Goal: Register for event/course

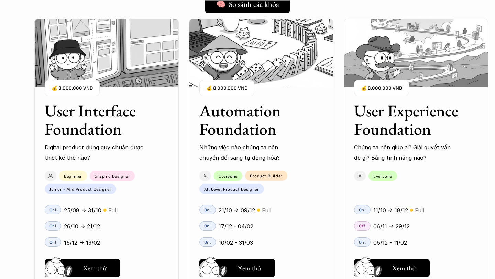
scroll to position [630, 0]
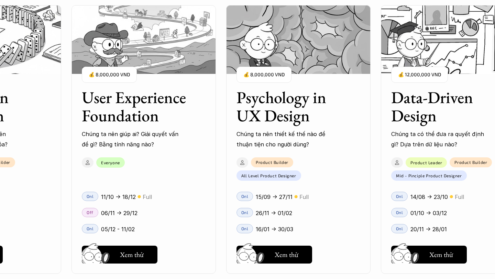
click at [335, 212] on div "26/11 -> 01/02" at bounding box center [308, 213] width 104 height 10
click at [272, 253] on button "Hay thôi Xem thử" at bounding box center [274, 255] width 76 height 18
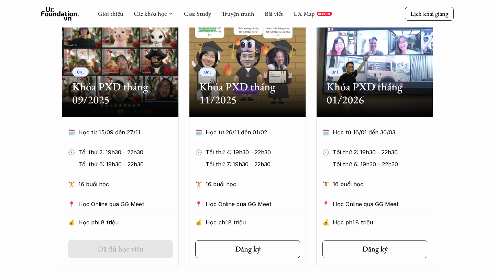
scroll to position [328, 0]
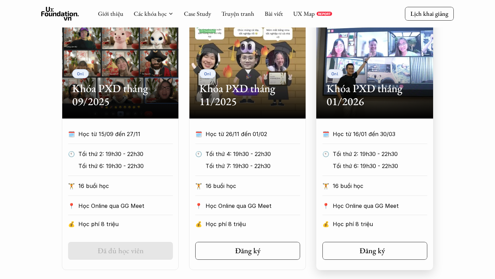
click at [376, 250] on h5 "Đăng ký" at bounding box center [371, 250] width 25 height 9
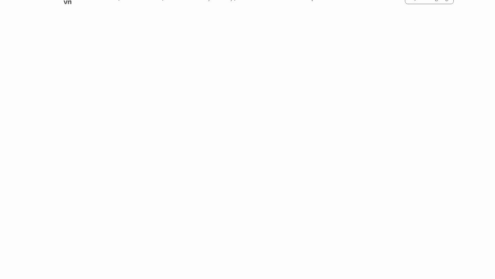
scroll to position [136, 0]
